Goal: Navigation & Orientation: Find specific page/section

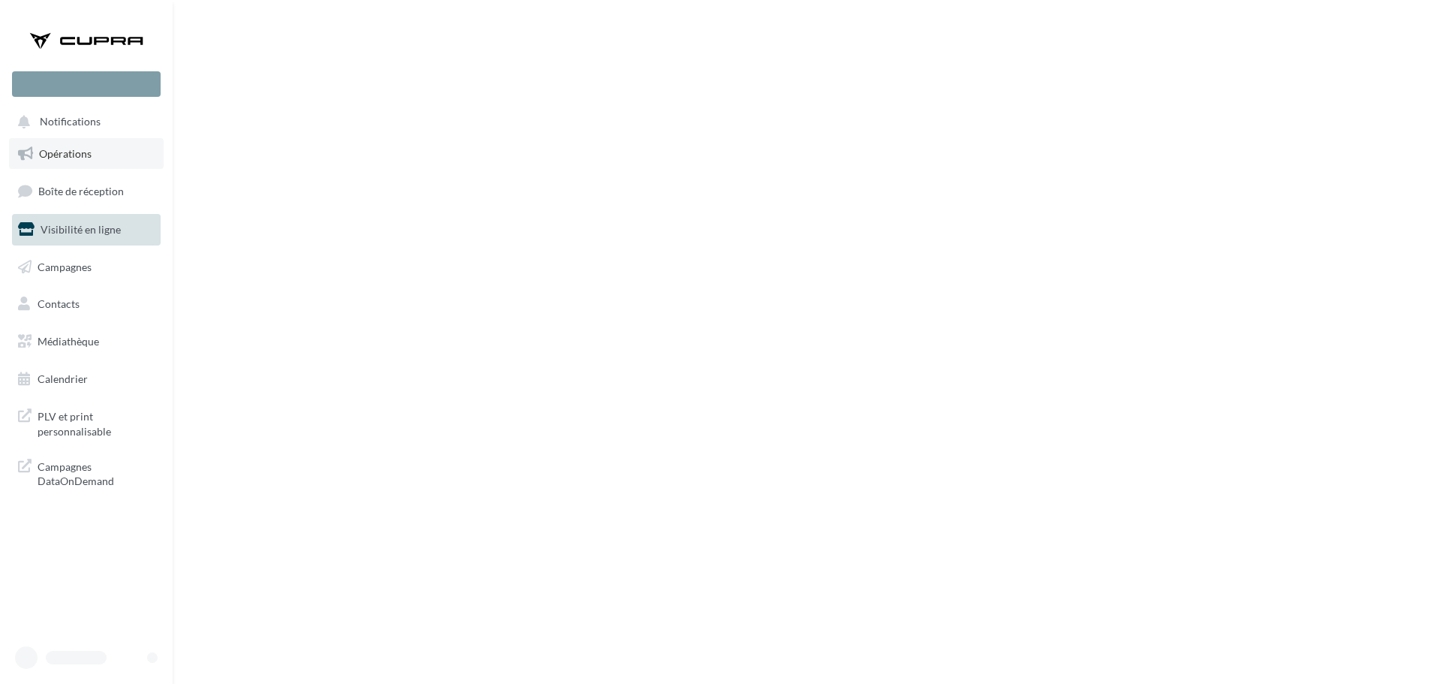
click at [79, 154] on span "Opérations" at bounding box center [65, 153] width 53 height 13
